Goal: Task Accomplishment & Management: Manage account settings

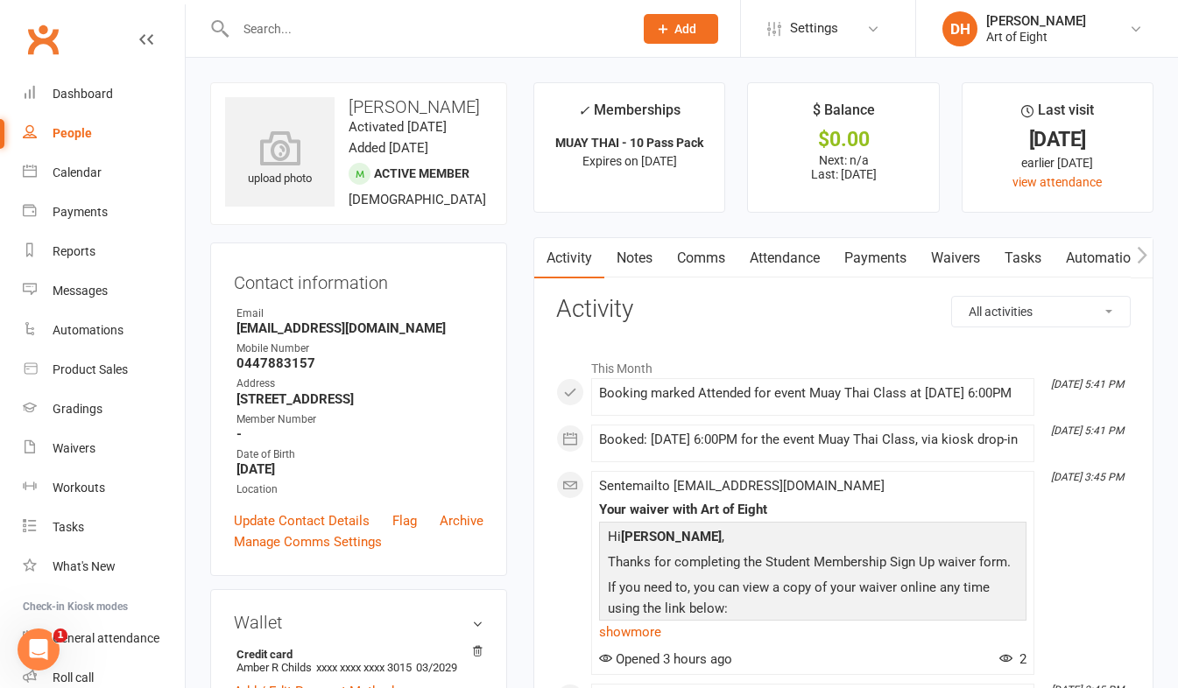
click at [903, 267] on link "Payments" at bounding box center [875, 258] width 87 height 40
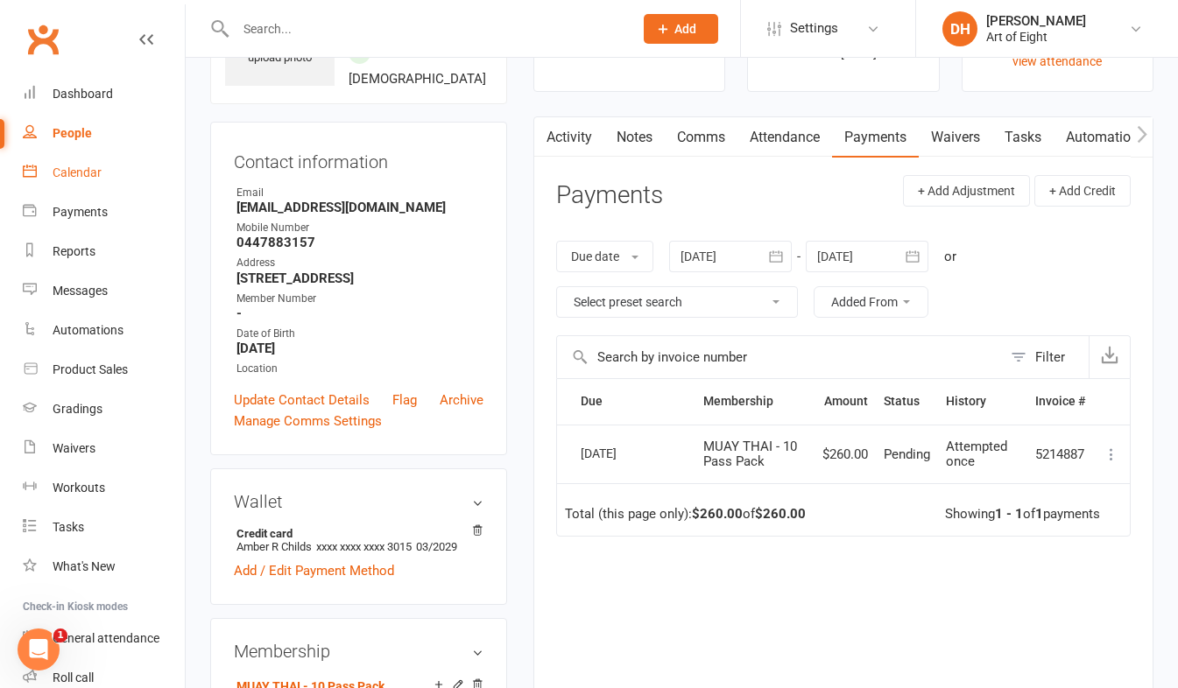
scroll to position [88, 0]
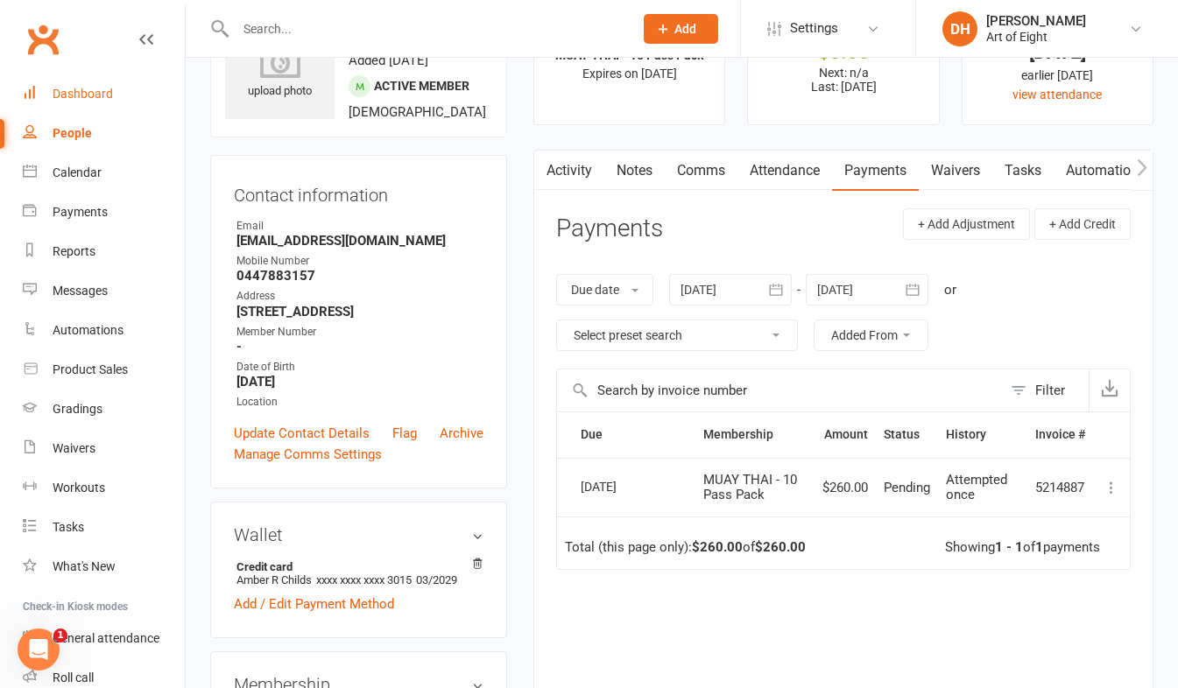
drag, startPoint x: 53, startPoint y: 87, endPoint x: 111, endPoint y: 123, distance: 68.5
click at [53, 87] on div "Dashboard" at bounding box center [83, 94] width 60 height 14
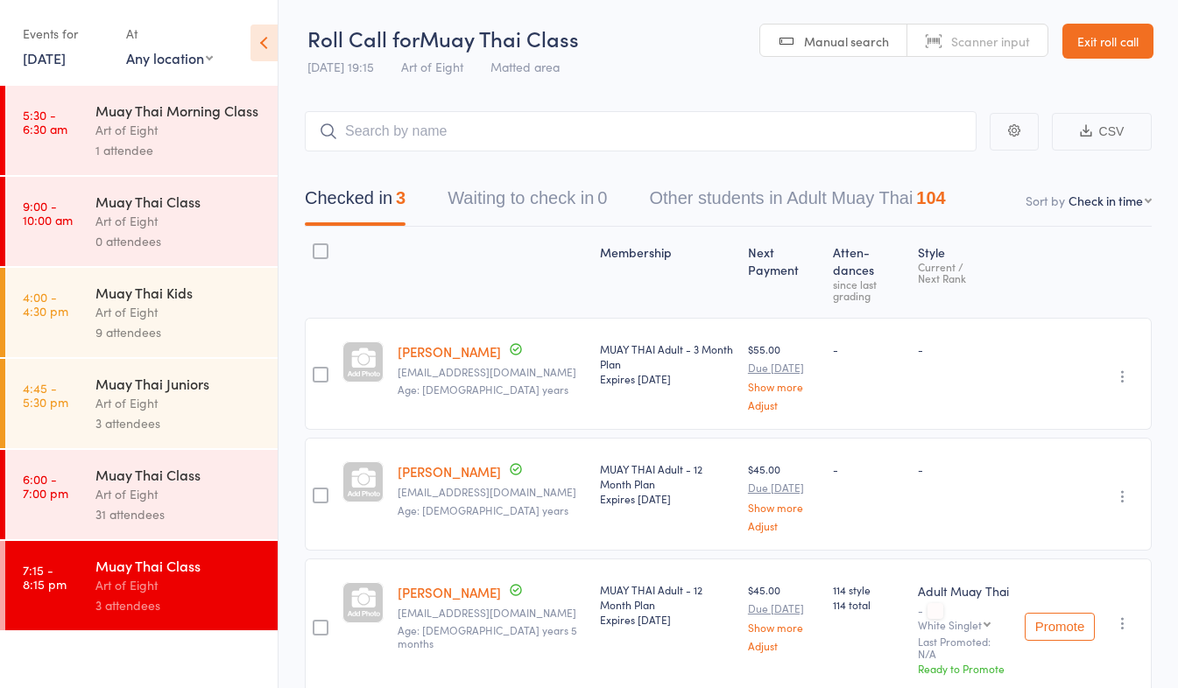
click at [443, 342] on link "[PERSON_NAME]" at bounding box center [449, 351] width 103 height 18
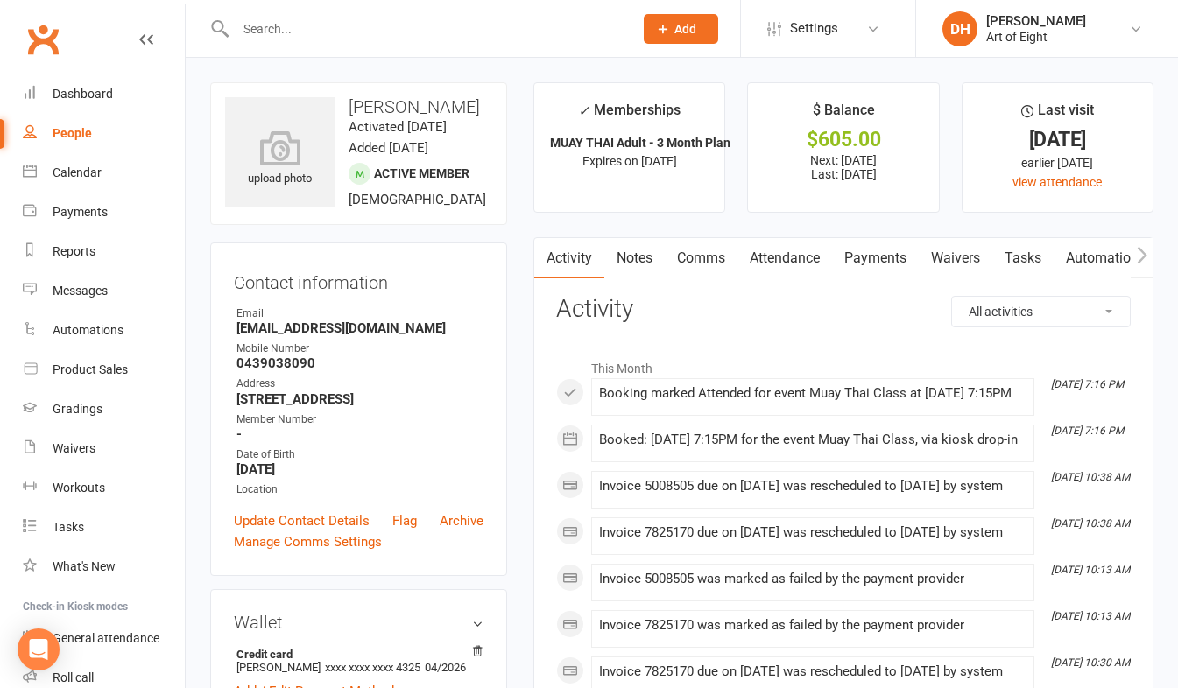
drag, startPoint x: 869, startPoint y: 252, endPoint x: 875, endPoint y: 339, distance: 86.9
click at [869, 252] on link "Payments" at bounding box center [875, 258] width 87 height 40
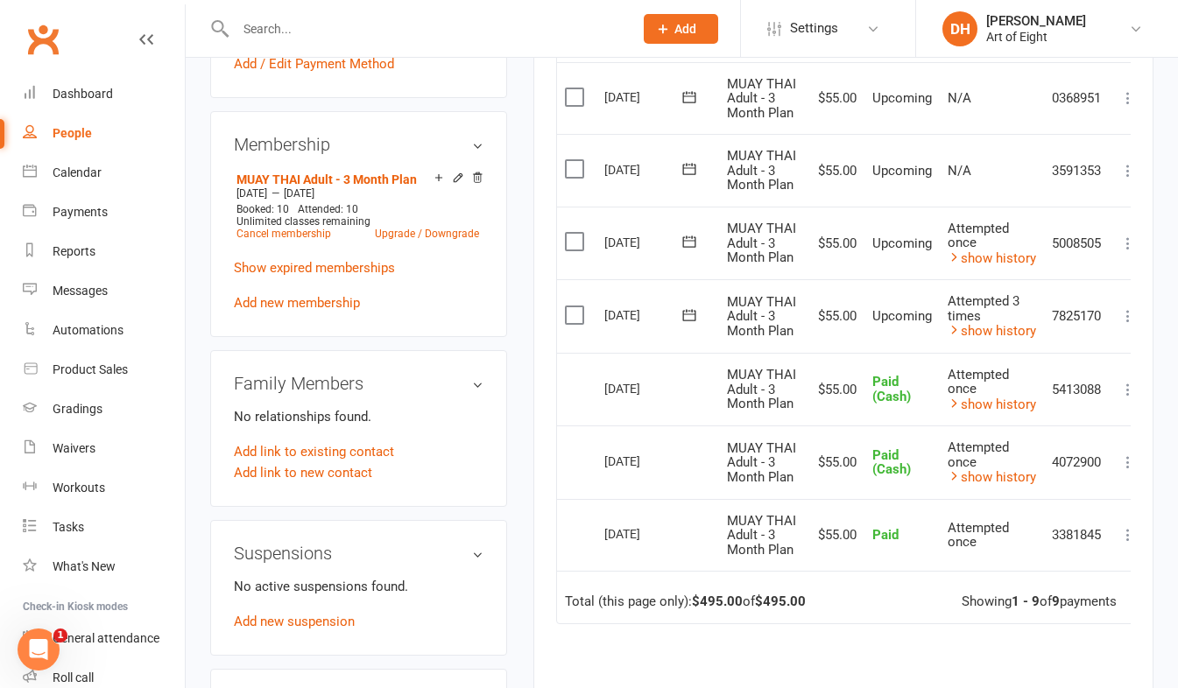
scroll to position [613, 0]
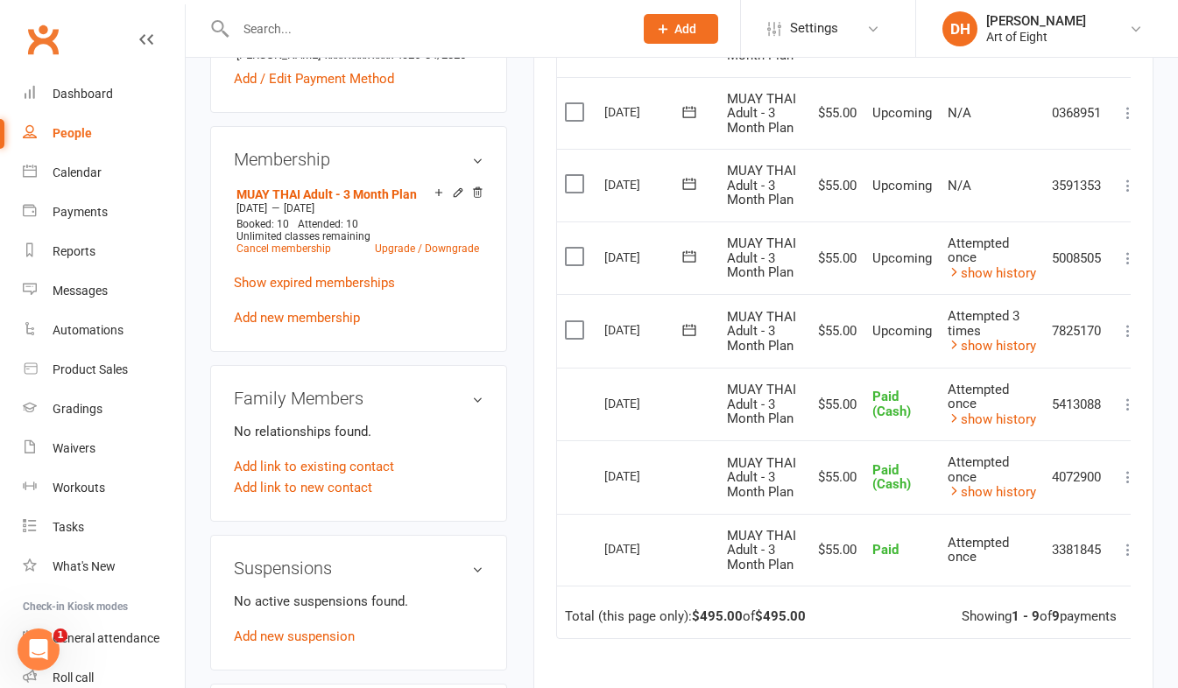
click at [1127, 328] on icon at bounding box center [1128, 331] width 18 height 18
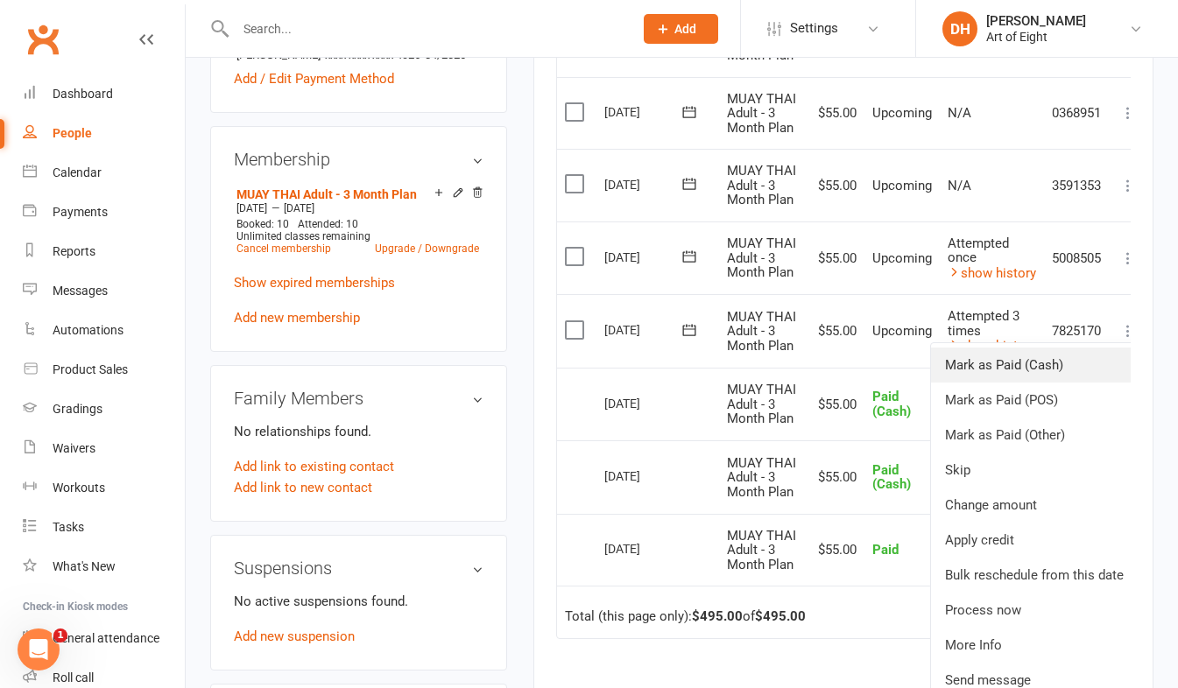
click at [992, 363] on link "Mark as Paid (Cash)" at bounding box center [1034, 365] width 207 height 35
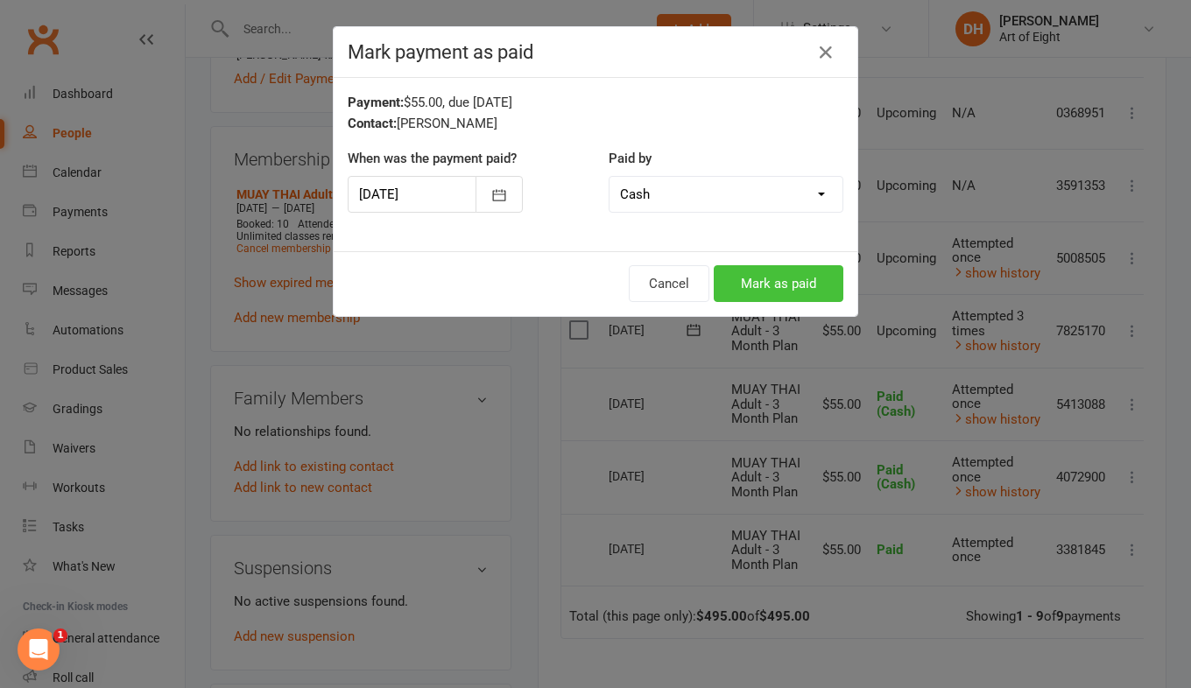
click at [794, 286] on button "Mark as paid" at bounding box center [779, 283] width 130 height 37
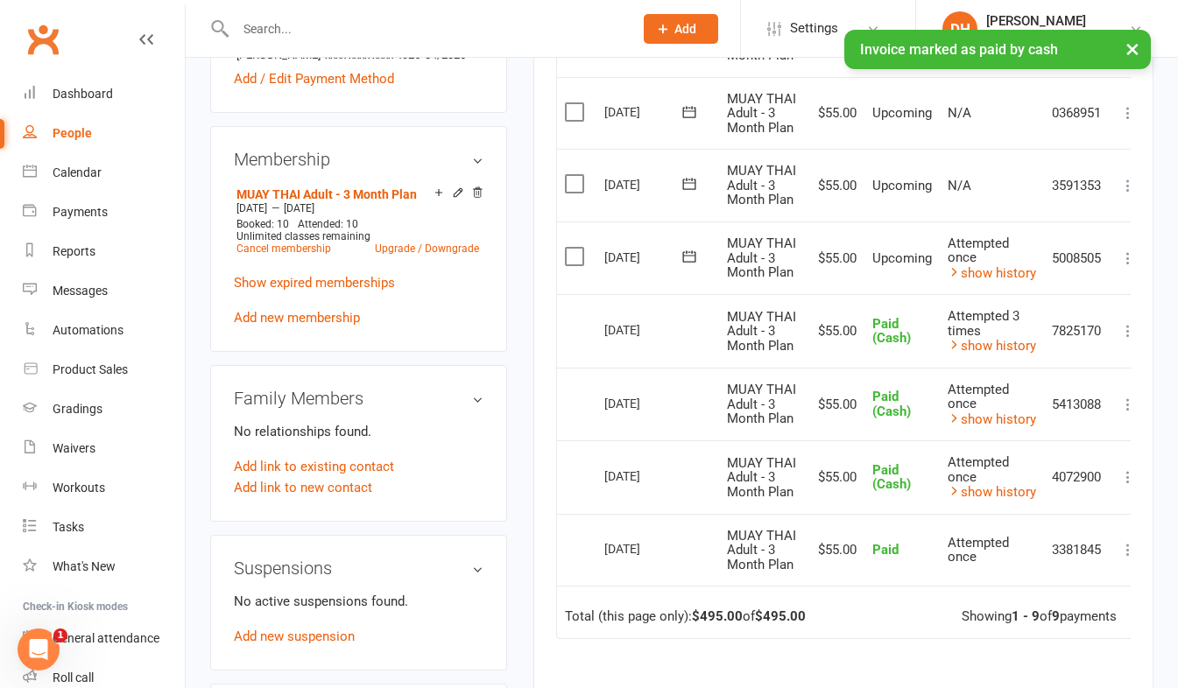
click at [1130, 258] on icon at bounding box center [1128, 259] width 18 height 18
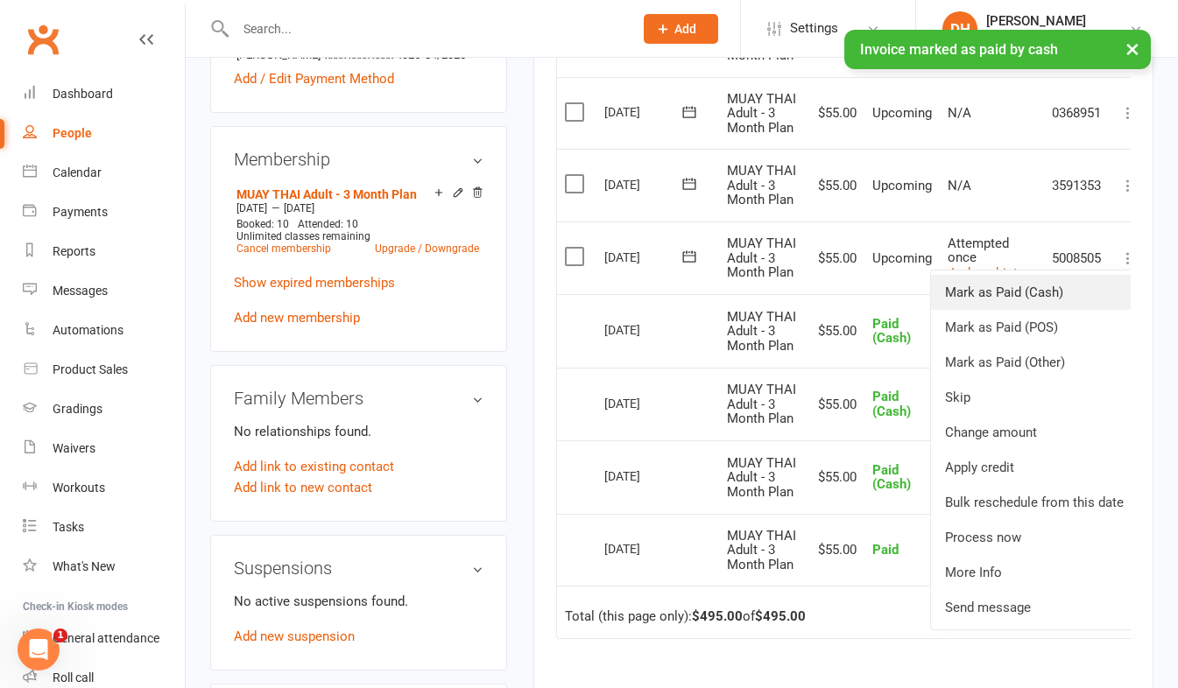
click at [1034, 287] on link "Mark as Paid (Cash)" at bounding box center [1034, 292] width 207 height 35
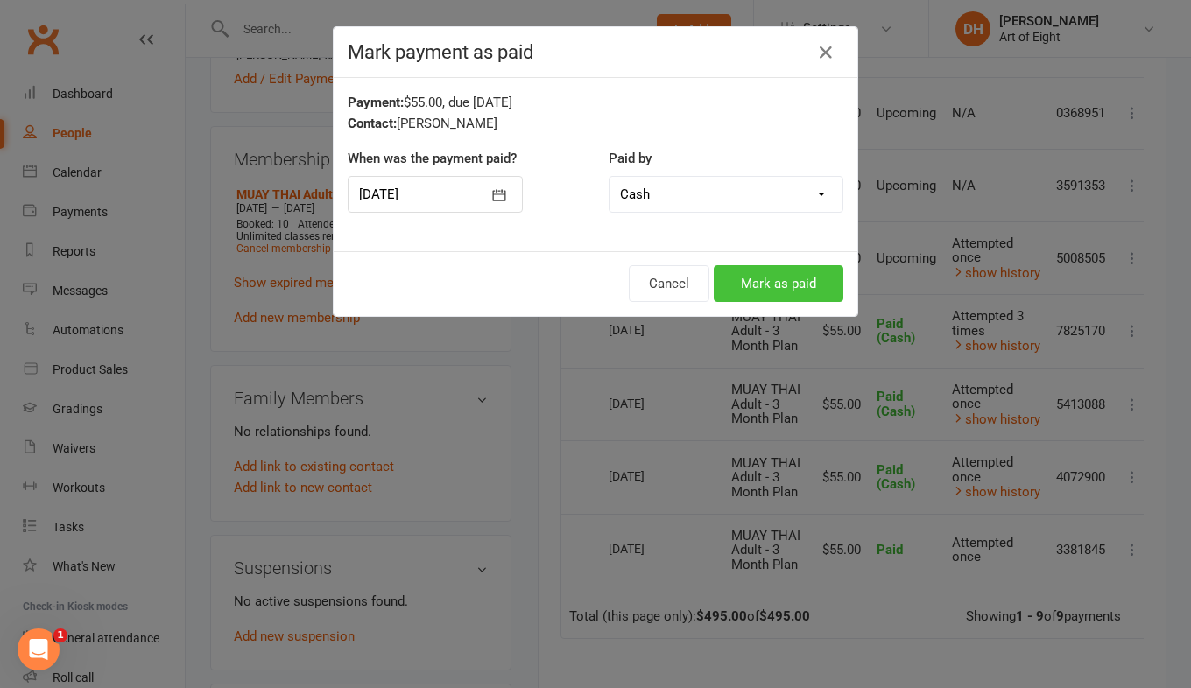
click at [786, 279] on button "Mark as paid" at bounding box center [779, 283] width 130 height 37
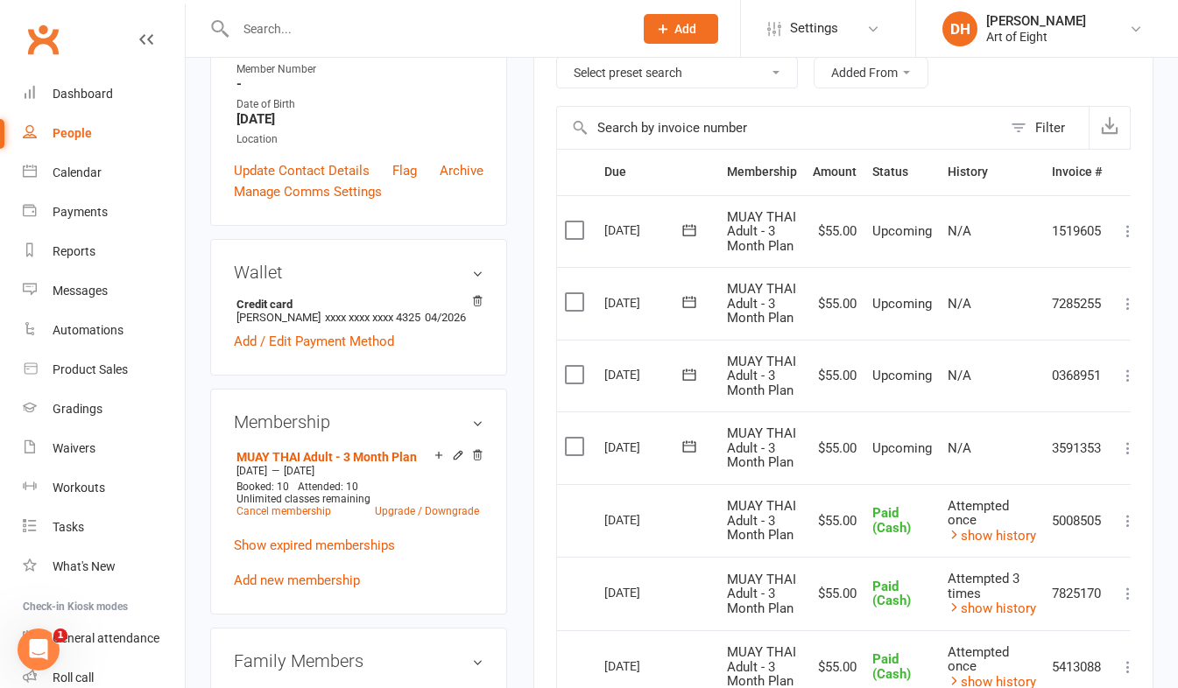
scroll to position [0, 0]
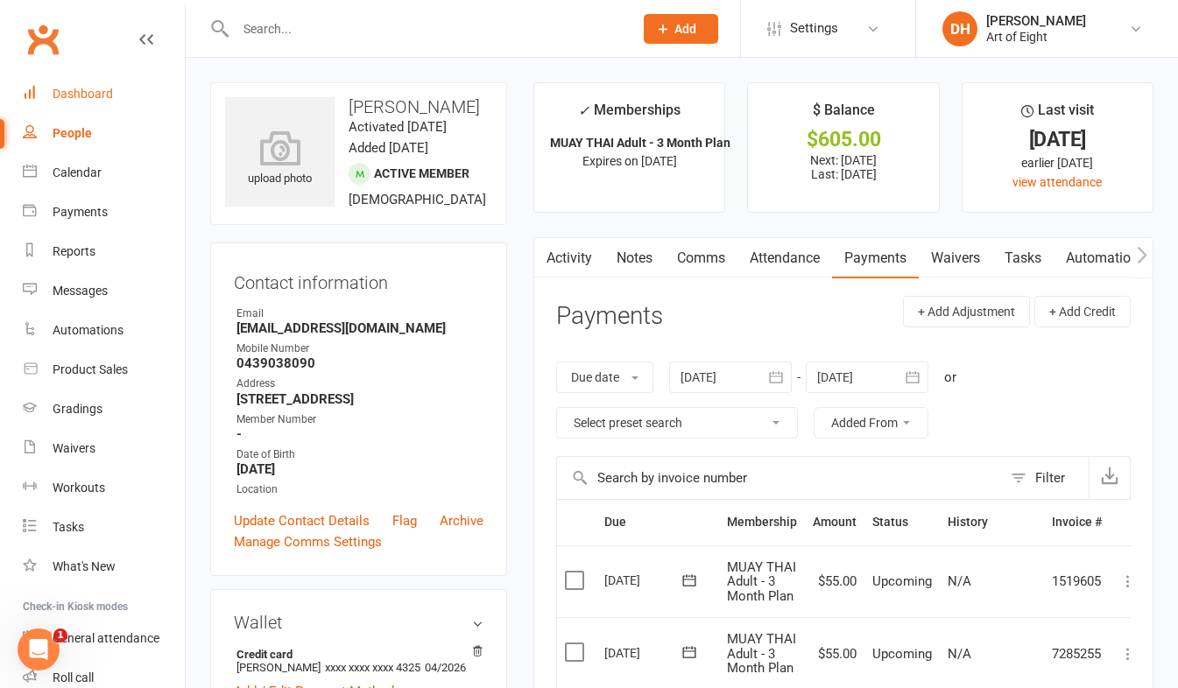
click at [81, 96] on div "Dashboard" at bounding box center [83, 94] width 60 height 14
